Goal: Information Seeking & Learning: Learn about a topic

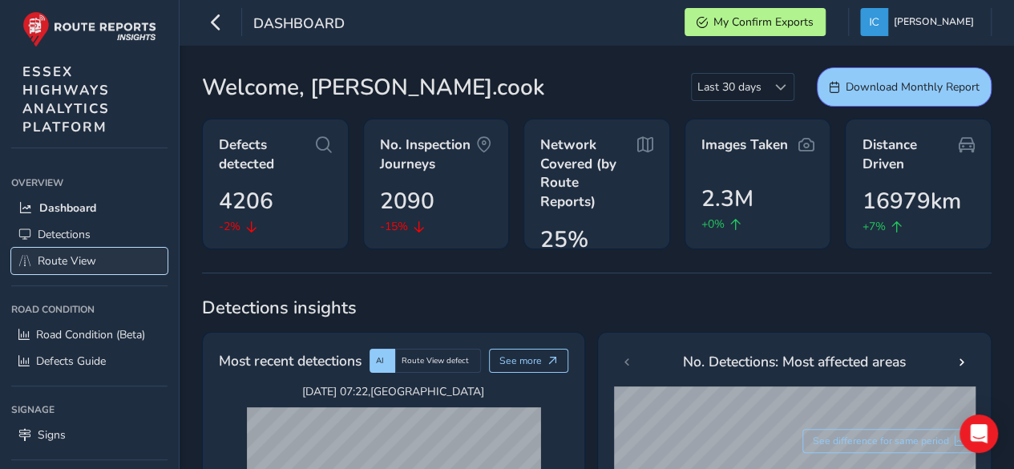
click at [85, 262] on span "Route View" at bounding box center [67, 260] width 59 height 15
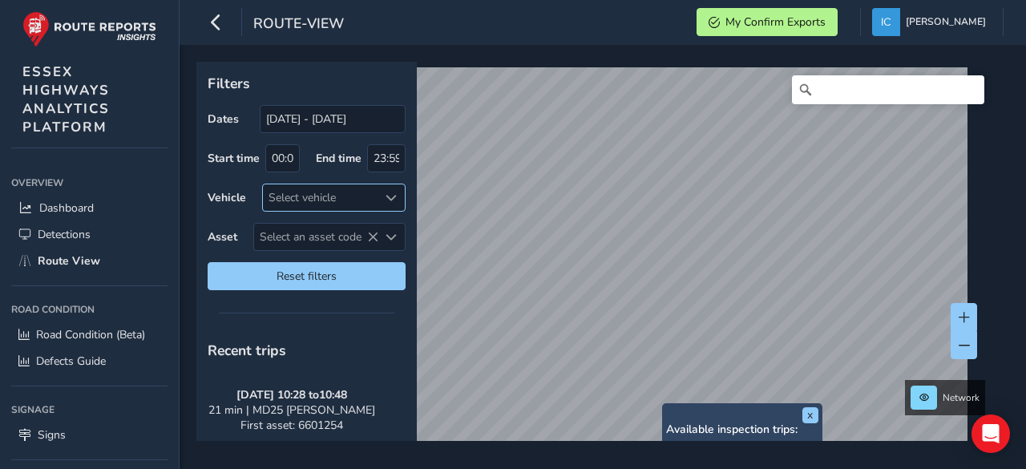
click at [285, 201] on div "Select vehicle" at bounding box center [320, 197] width 115 height 26
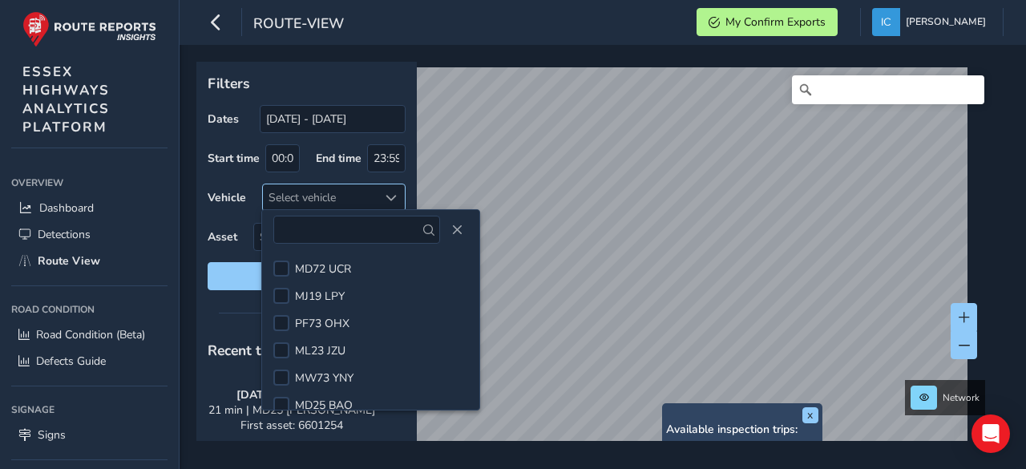
click at [287, 185] on div "Select vehicle" at bounding box center [320, 197] width 115 height 26
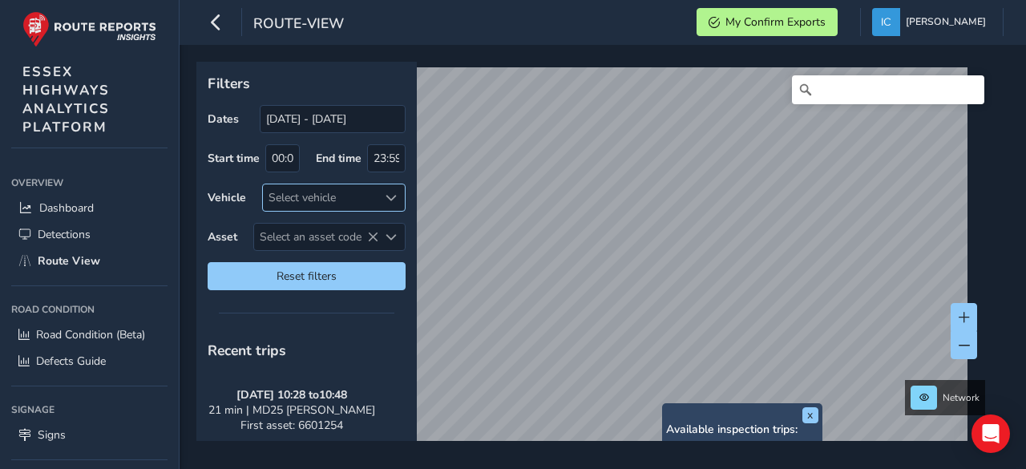
click at [302, 199] on div "Select vehicle" at bounding box center [320, 197] width 115 height 26
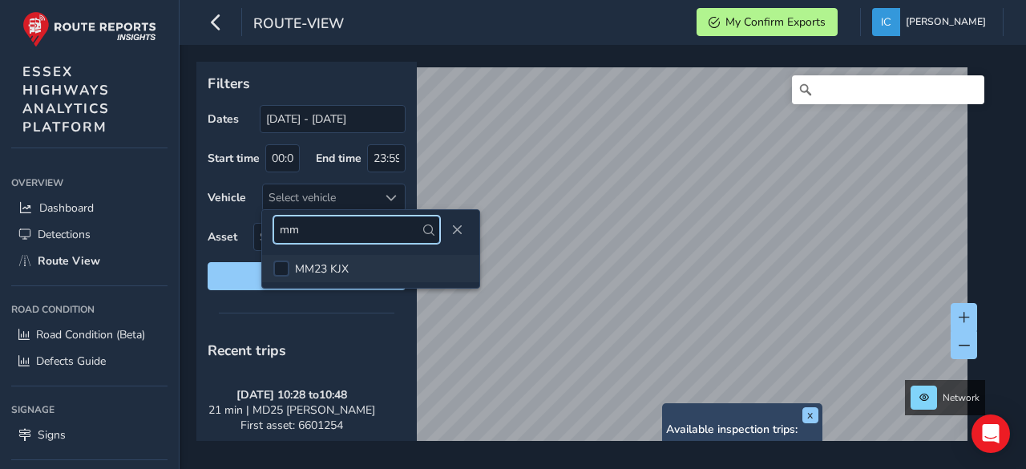
type input "mm"
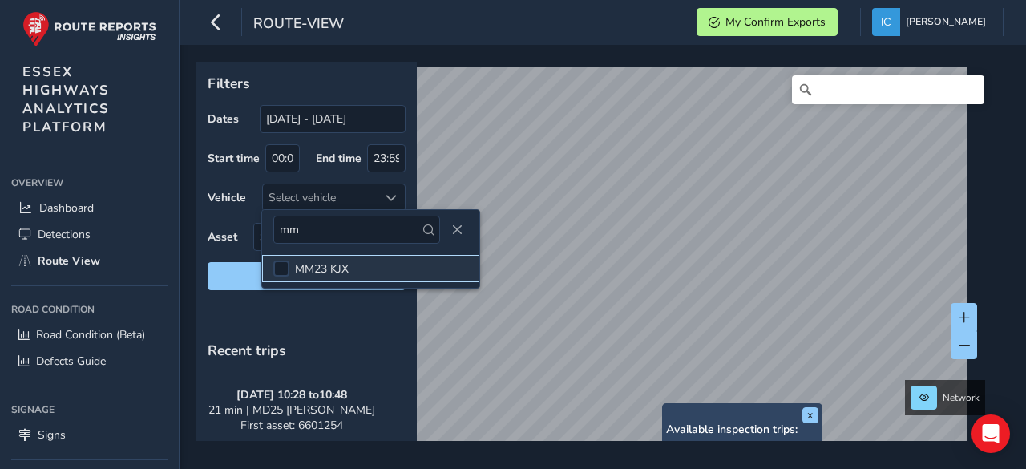
click at [349, 272] on li "MM23 KJX" at bounding box center [370, 268] width 217 height 27
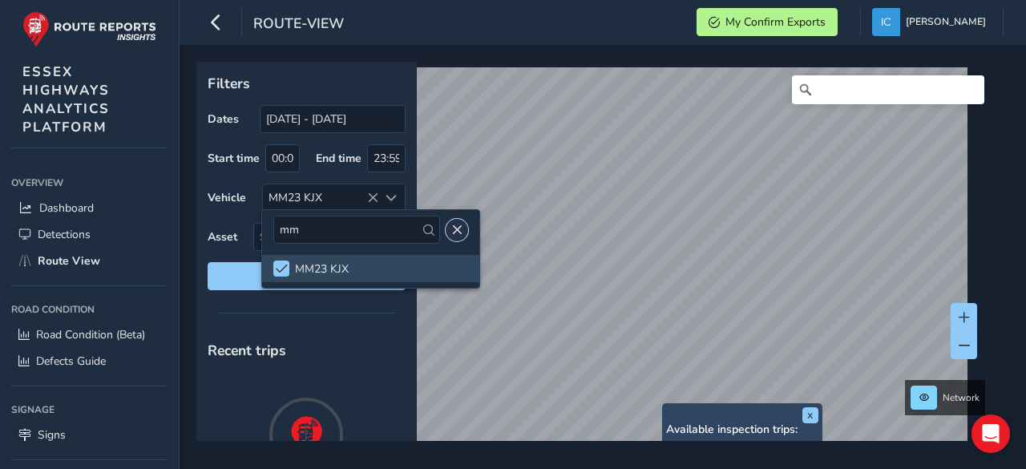
click at [451, 225] on span "Close" at bounding box center [456, 230] width 11 height 11
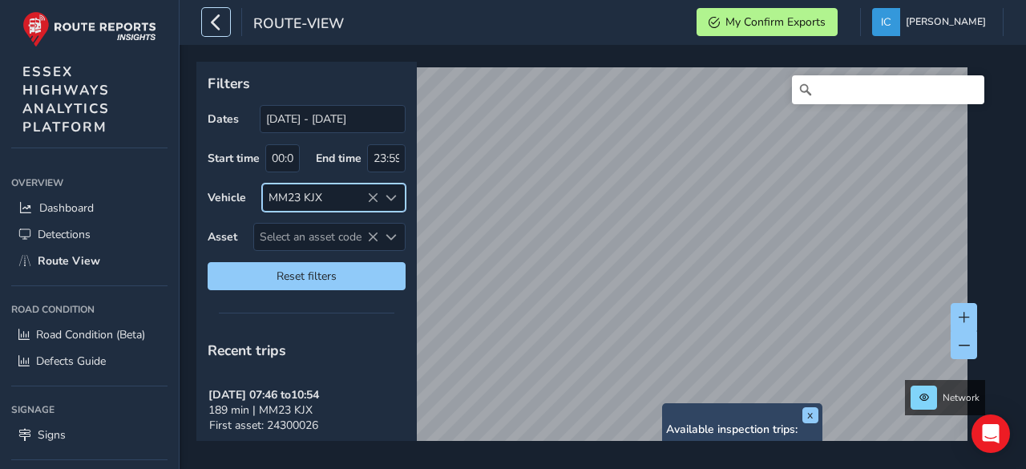
drag, startPoint x: 219, startPoint y: 18, endPoint x: 209, endPoint y: 42, distance: 25.2
click at [217, 18] on icon "button" at bounding box center [216, 22] width 17 height 28
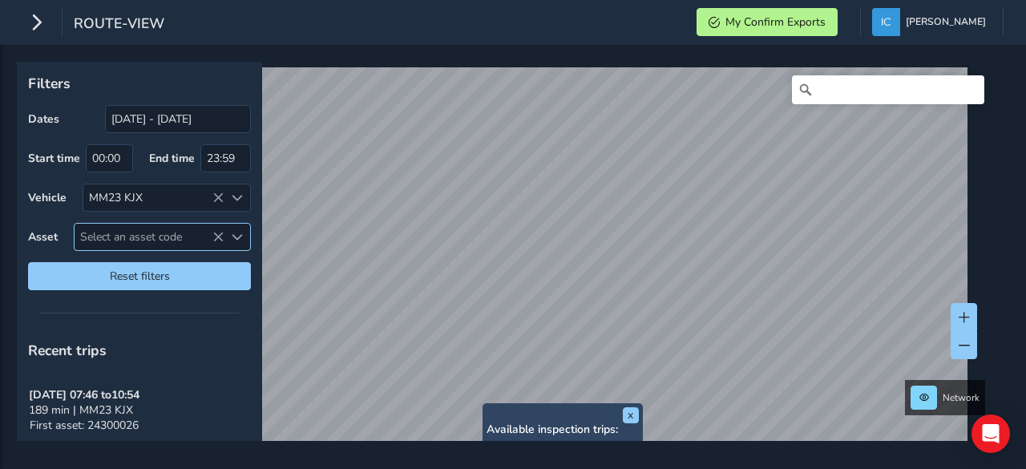
click at [117, 230] on span "Select an asset code" at bounding box center [149, 237] width 149 height 26
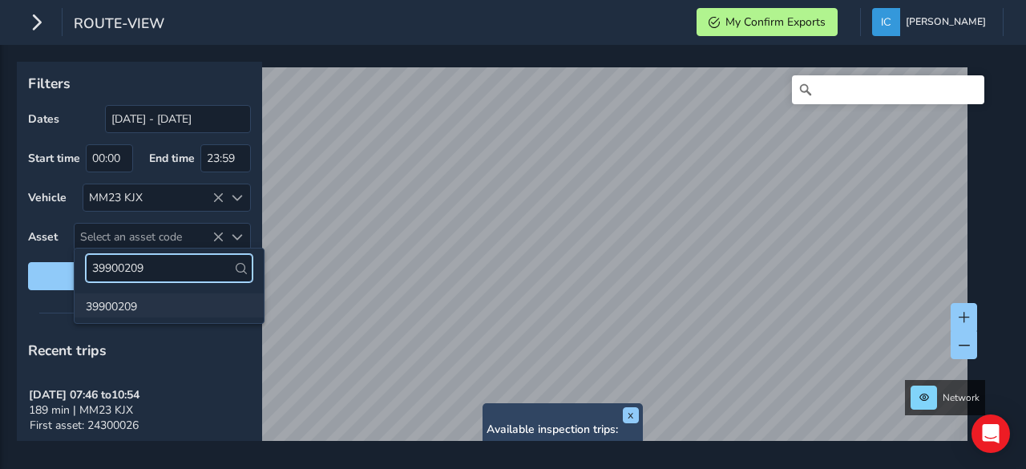
type input "39900209"
click at [112, 303] on li "39900209" at bounding box center [169, 305] width 189 height 24
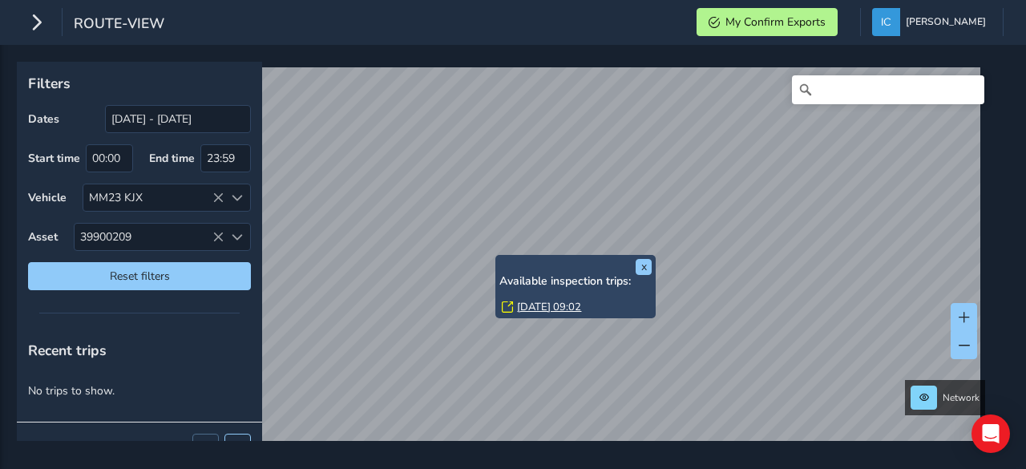
click at [525, 302] on link "[DATE] 09:02" at bounding box center [549, 307] width 64 height 14
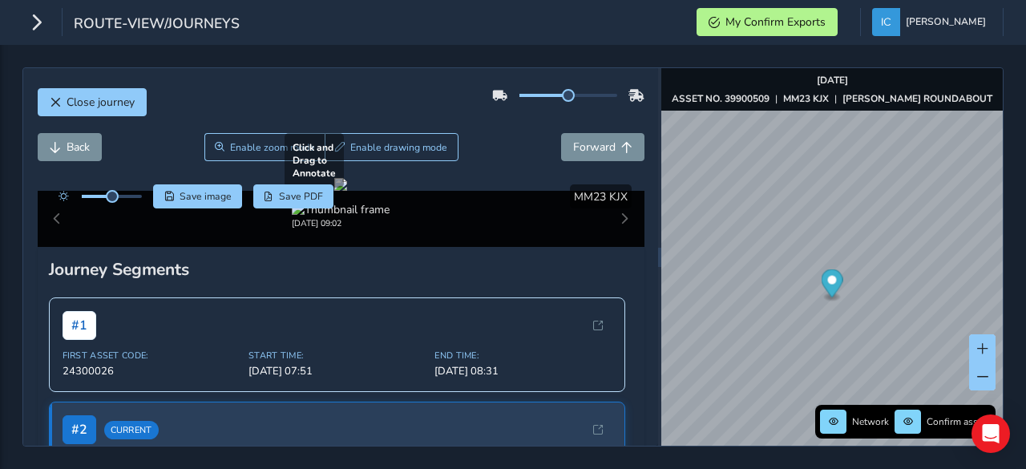
scroll to position [80, 0]
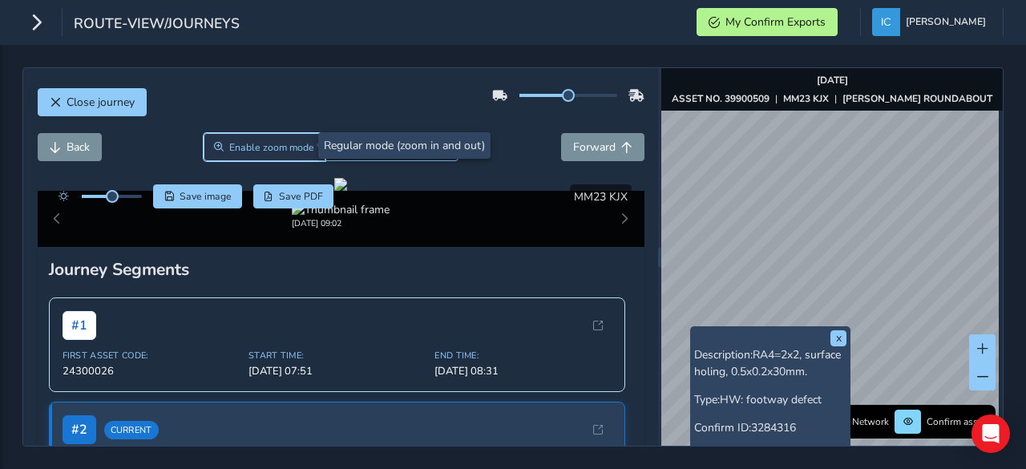
click at [265, 141] on span "Enable zoom mode" at bounding box center [271, 147] width 85 height 13
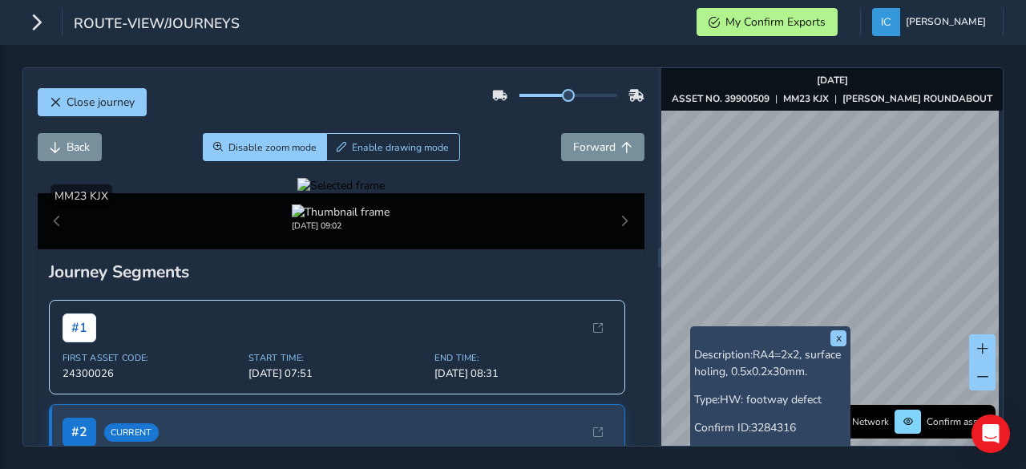
click at [385, 193] on div at bounding box center [340, 185] width 87 height 15
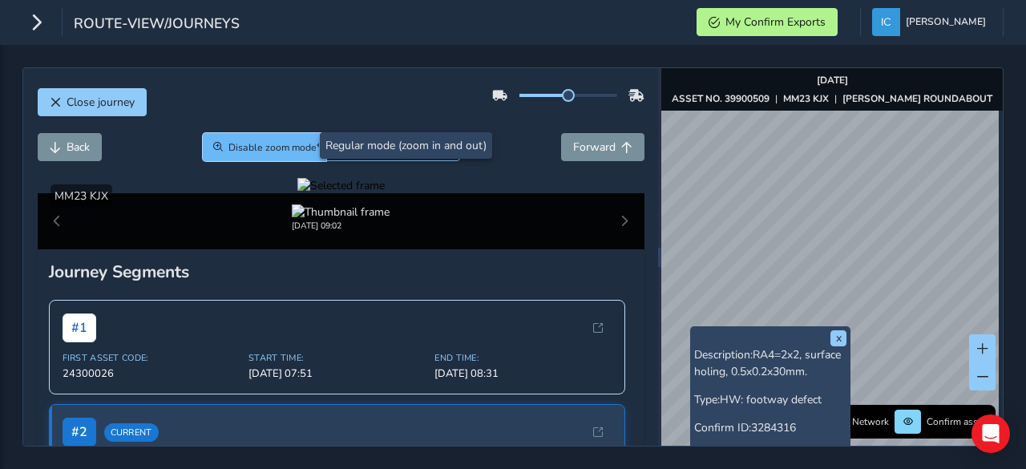
click at [287, 147] on span "Disable zoom mode" at bounding box center [273, 147] width 88 height 13
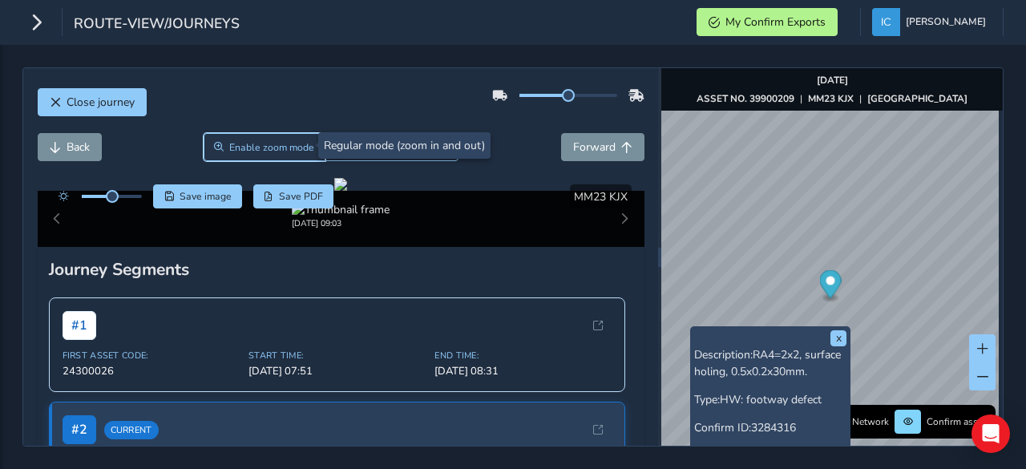
click at [229, 148] on span "Enable zoom mode" at bounding box center [271, 147] width 85 height 13
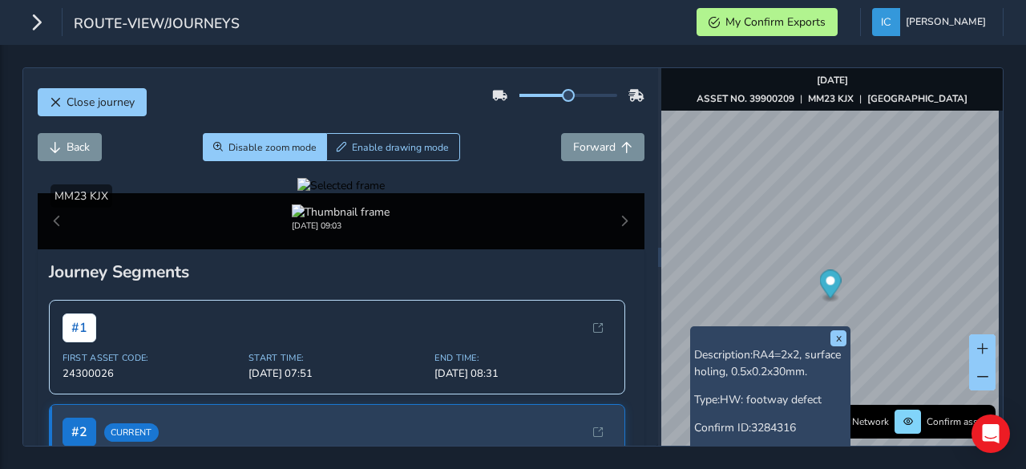
drag, startPoint x: 236, startPoint y: 250, endPoint x: 223, endPoint y: 250, distance: 12.8
click at [297, 193] on div at bounding box center [340, 185] width 87 height 15
